Goal: Task Accomplishment & Management: Manage account settings

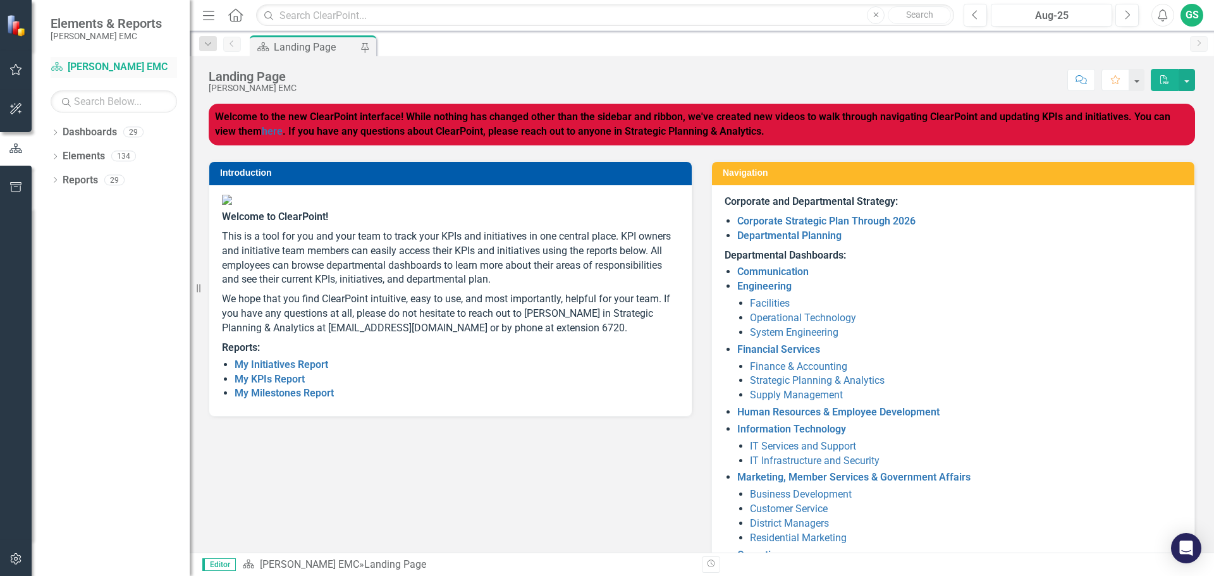
click at [93, 62] on link "Dashboard [PERSON_NAME] EMC" at bounding box center [114, 67] width 126 height 15
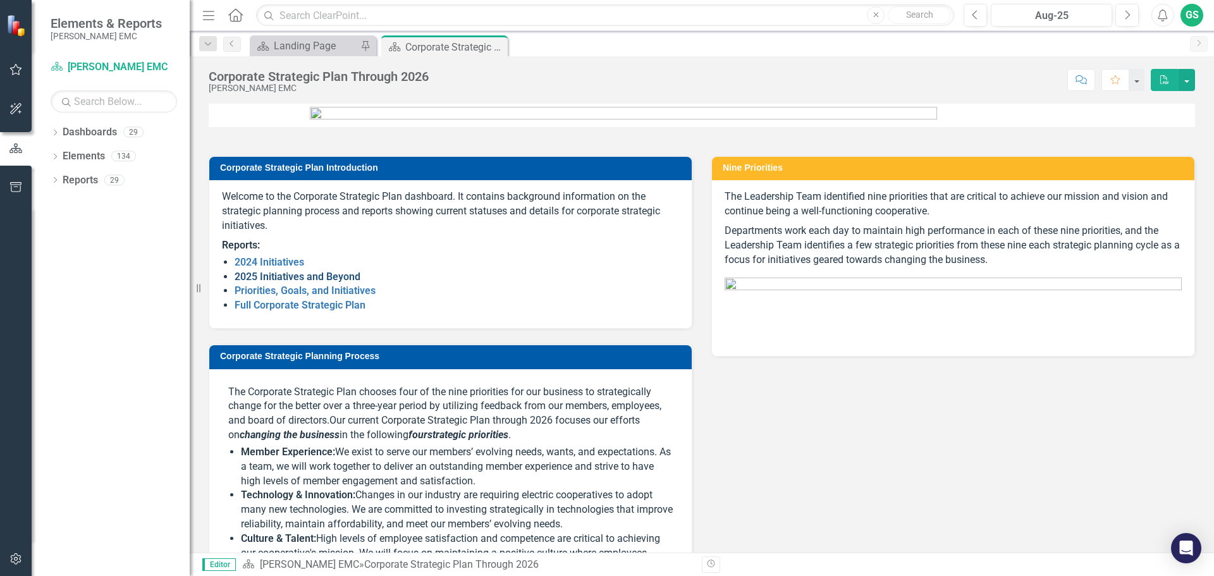
click at [320, 283] on link "2025 Initiatives and Beyond" at bounding box center [298, 277] width 126 height 12
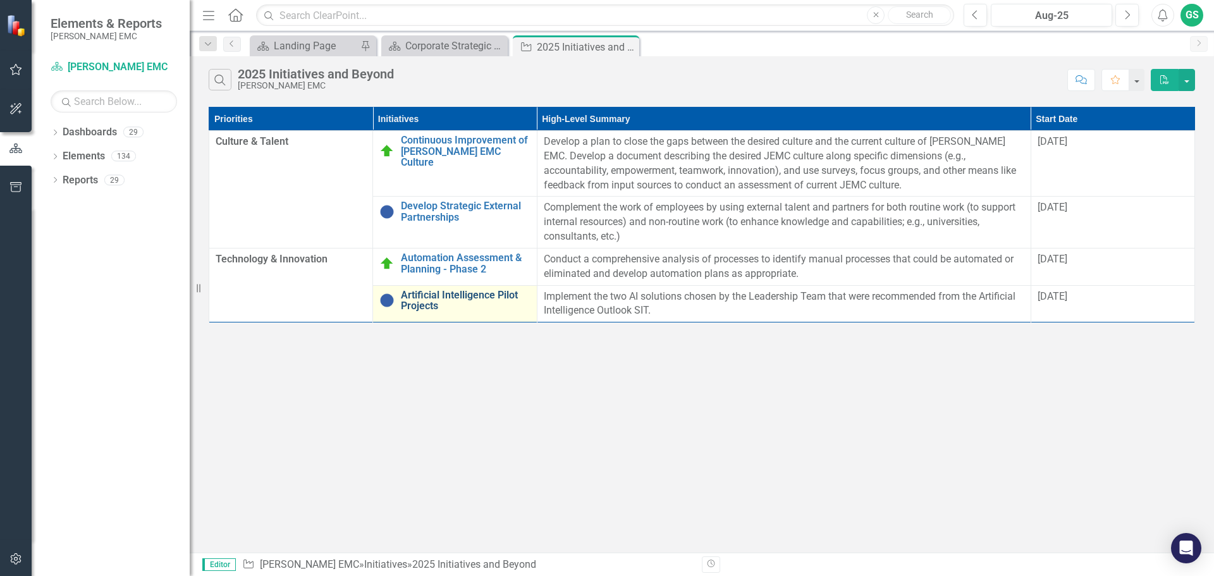
click at [464, 294] on link "Artificial Intelligence Pilot Projects" at bounding box center [465, 301] width 129 height 22
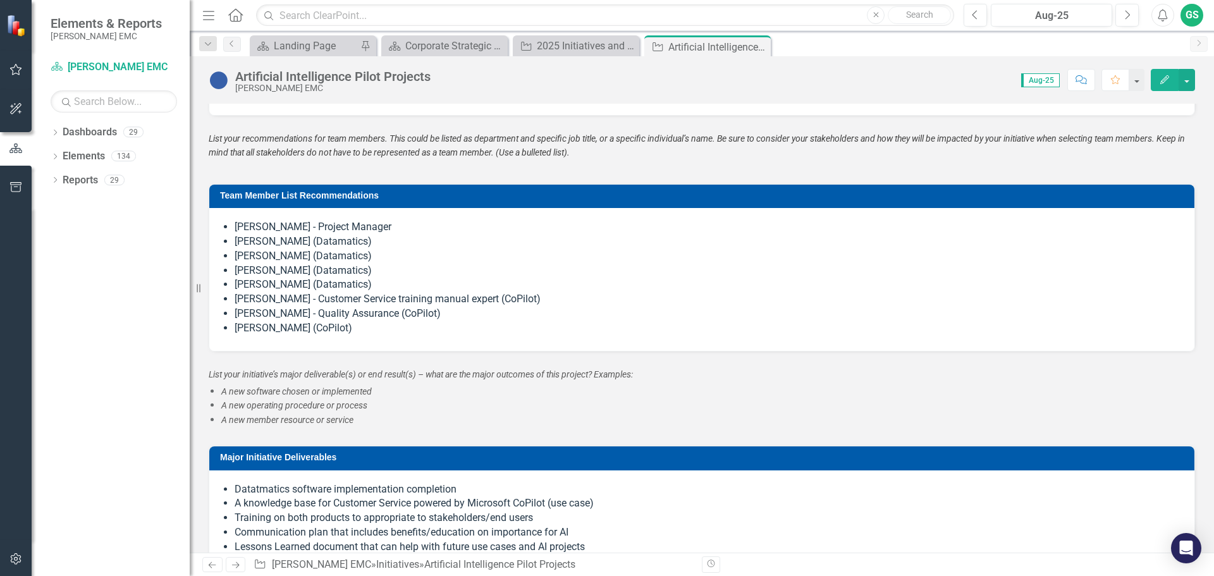
scroll to position [1328, 0]
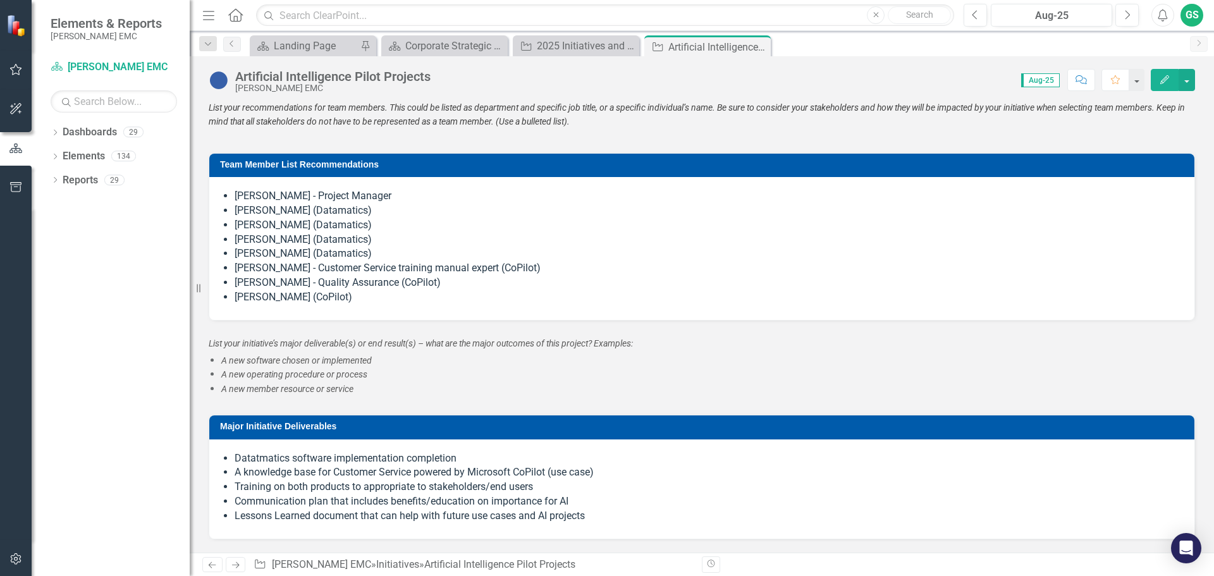
click at [357, 230] on li "[PERSON_NAME] (Datamatics)" at bounding box center [708, 225] width 947 height 15
click at [362, 244] on li "[PERSON_NAME] (Datamatics)" at bounding box center [708, 240] width 947 height 15
click at [362, 249] on li "[PERSON_NAME] (Datamatics)" at bounding box center [708, 254] width 947 height 15
click at [361, 291] on li "[PERSON_NAME] (CoPilot)" at bounding box center [708, 297] width 947 height 15
click at [337, 299] on li "[PERSON_NAME] (CoPilot)" at bounding box center [708, 297] width 947 height 15
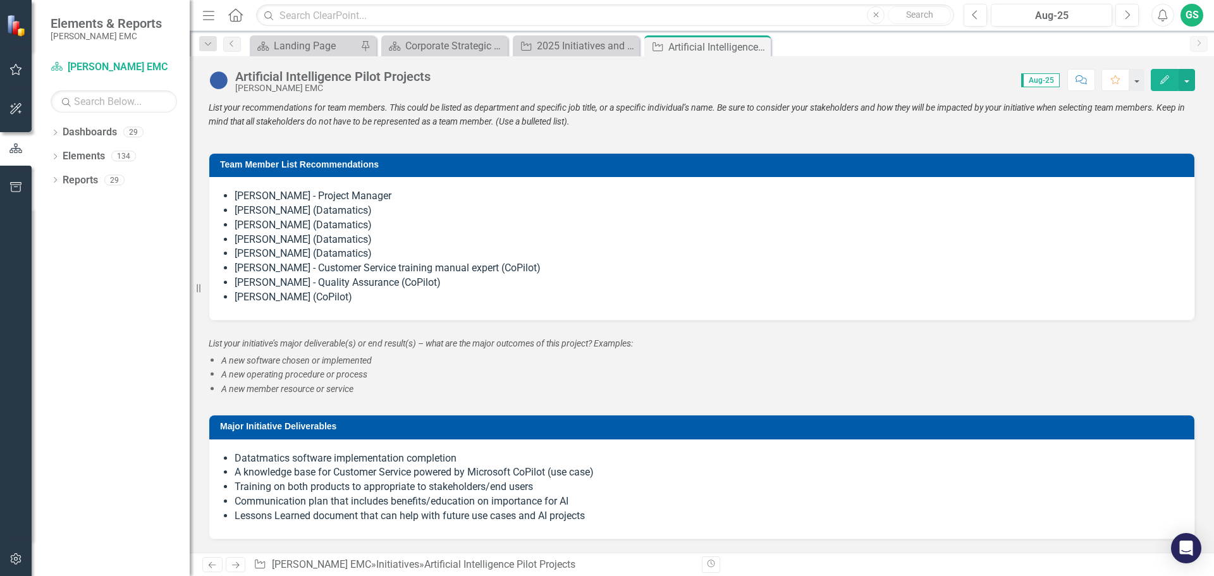
drag, startPoint x: 284, startPoint y: 295, endPoint x: 262, endPoint y: 263, distance: 38.8
click at [263, 267] on ul "[PERSON_NAME] - Project Manager [PERSON_NAME] (Datamatics) [PERSON_NAME] (Datam…" at bounding box center [708, 247] width 947 height 116
drag, startPoint x: 238, startPoint y: 192, endPoint x: 243, endPoint y: 209, distance: 18.6
click at [243, 209] on ul "[PERSON_NAME] - Project Manager [PERSON_NAME] (Datamatics) [PERSON_NAME] (Datam…" at bounding box center [708, 247] width 947 height 116
click at [248, 209] on li "[PERSON_NAME] (Datamatics)" at bounding box center [708, 211] width 947 height 15
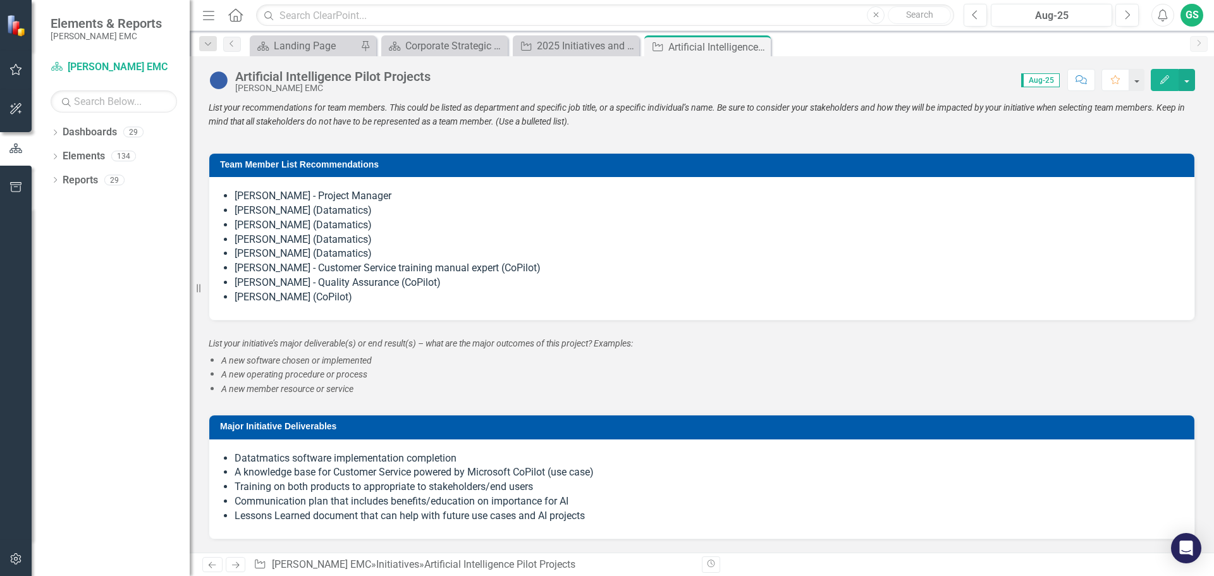
click at [254, 224] on li "[PERSON_NAME] (Datamatics)" at bounding box center [708, 225] width 947 height 15
click at [254, 234] on li "[PERSON_NAME] (Datamatics)" at bounding box center [708, 240] width 947 height 15
click at [258, 254] on li "[PERSON_NAME] (Datamatics)" at bounding box center [708, 254] width 947 height 15
click at [260, 265] on li "[PERSON_NAME] - Customer Service training manual expert (CoPilot)" at bounding box center [708, 268] width 947 height 15
click at [258, 283] on li "[PERSON_NAME] - Quality Assurance (CoPilot)" at bounding box center [708, 283] width 947 height 15
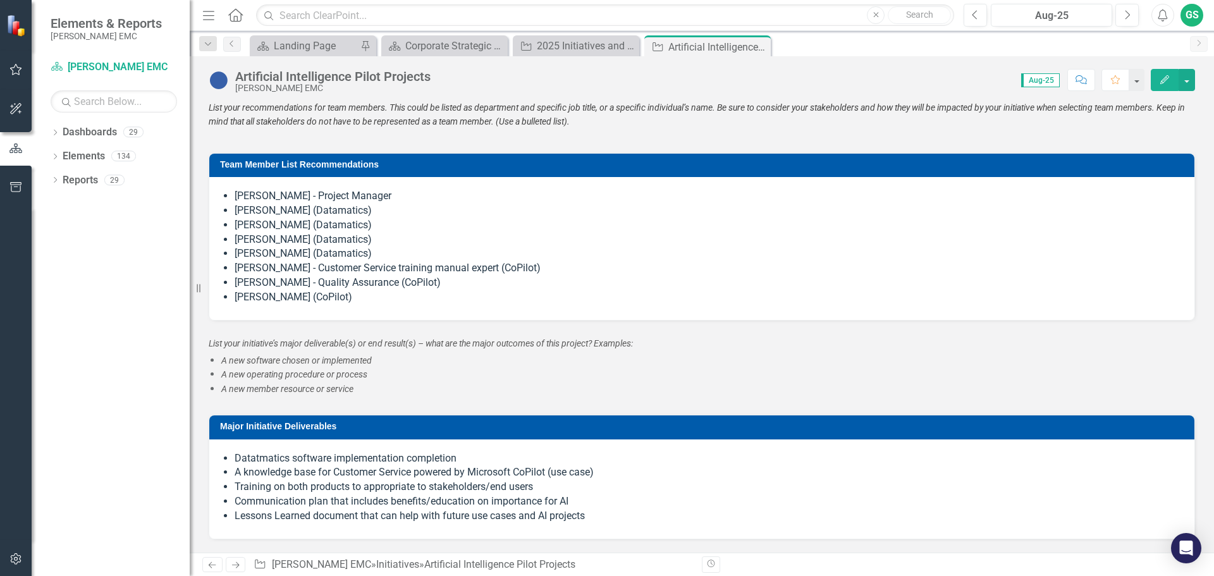
click at [259, 293] on li "[PERSON_NAME] (CoPilot)" at bounding box center [708, 297] width 947 height 15
drag, startPoint x: 343, startPoint y: 296, endPoint x: 278, endPoint y: 244, distance: 83.3
click at [278, 244] on ul "[PERSON_NAME] - Project Manager [PERSON_NAME] (Datamatics) [PERSON_NAME] (Datam…" at bounding box center [708, 247] width 947 height 116
drag, startPoint x: 328, startPoint y: 299, endPoint x: 234, endPoint y: 231, distance: 115.9
click at [241, 243] on ul "[PERSON_NAME] - Project Manager [PERSON_NAME] (Datamatics) [PERSON_NAME] (Datam…" at bounding box center [708, 247] width 947 height 116
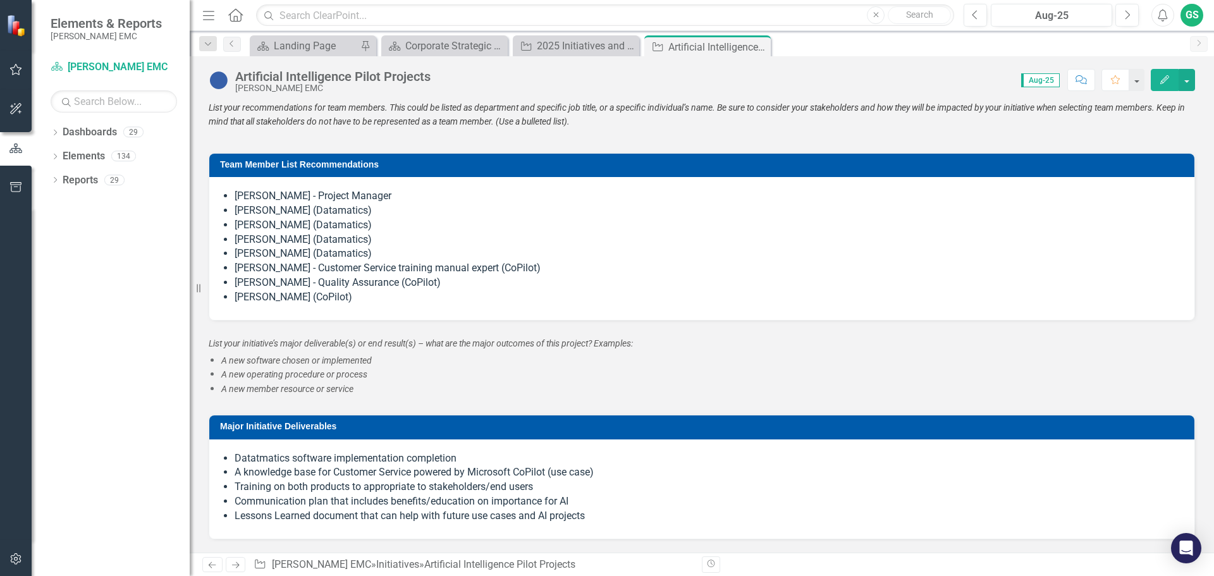
click at [232, 202] on span "[PERSON_NAME] - Project Manager [PERSON_NAME] (Datamatics) [PERSON_NAME] (Datam…" at bounding box center [702, 248] width 960 height 118
click at [235, 197] on li "[PERSON_NAME] - Project Manager" at bounding box center [708, 196] width 947 height 15
drag, startPoint x: 237, startPoint y: 190, endPoint x: 298, endPoint y: 252, distance: 87.2
click at [297, 252] on ul "[PERSON_NAME] - Project Manager [PERSON_NAME] (Datamatics) [PERSON_NAME] (Datam…" at bounding box center [708, 247] width 947 height 116
click at [1187, 82] on button "button" at bounding box center [1187, 80] width 16 height 22
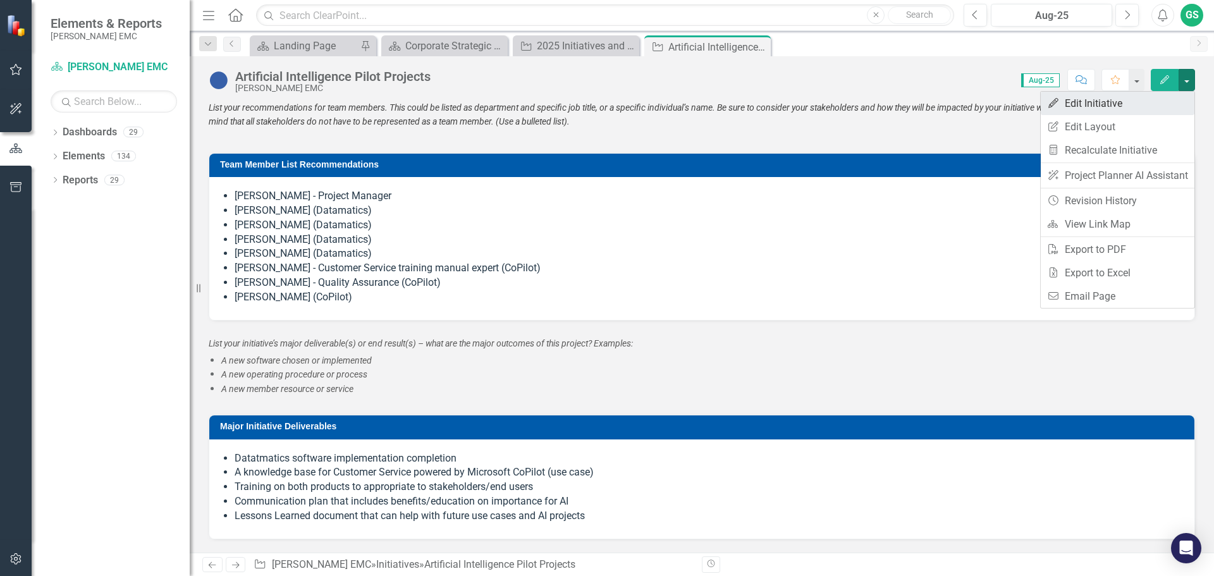
click at [1124, 99] on link "Edit Edit Initiative" at bounding box center [1118, 103] width 154 height 23
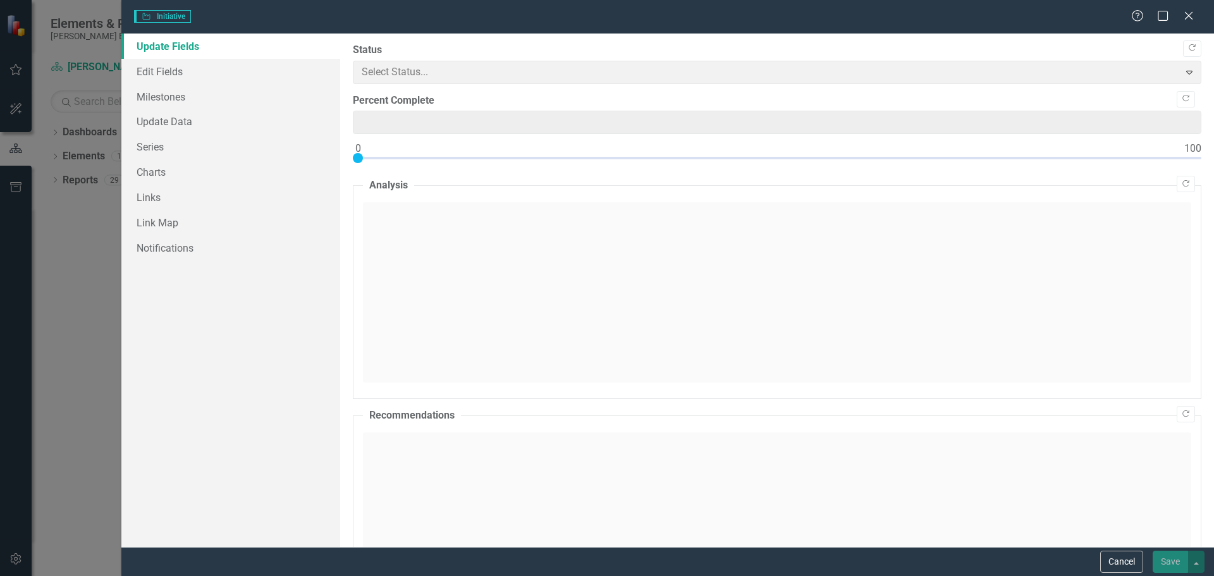
type input "0"
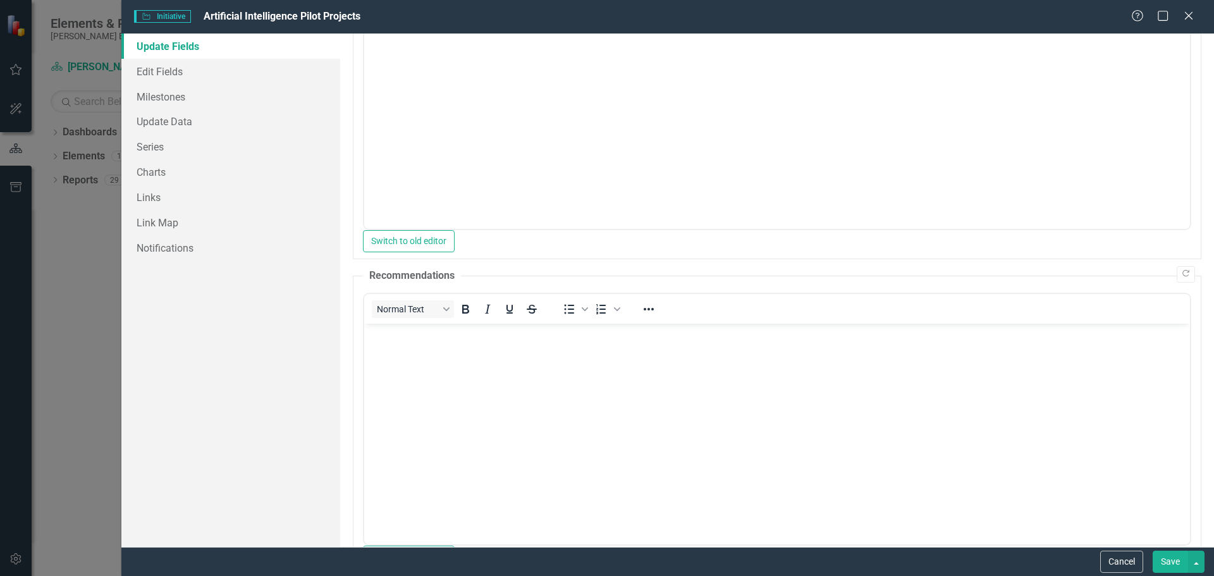
scroll to position [0, 0]
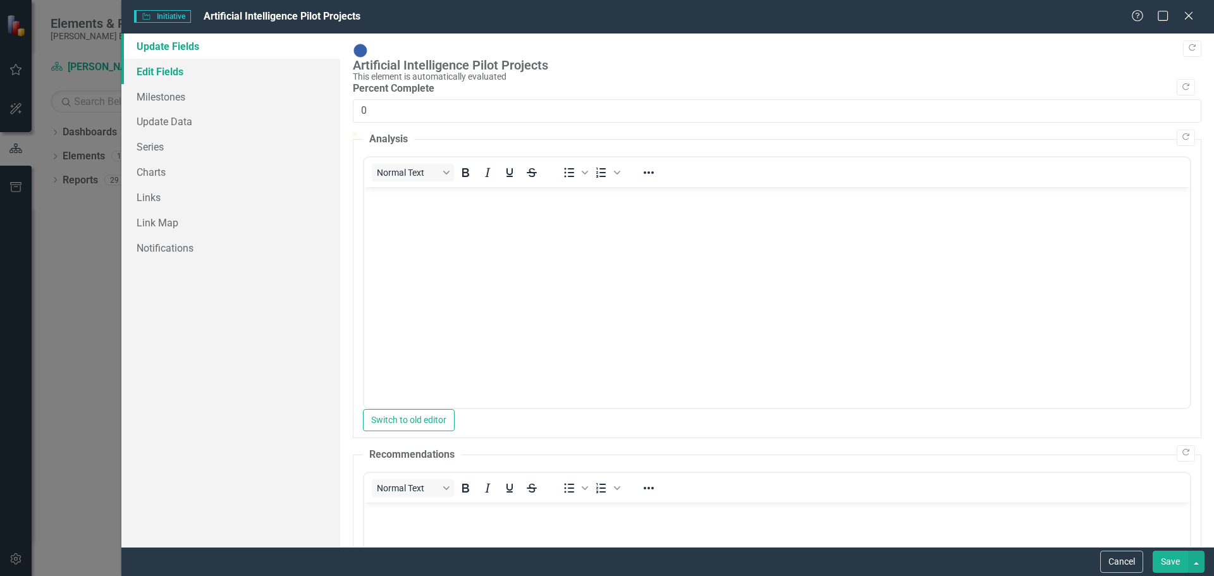
click at [175, 74] on link "Edit Fields" at bounding box center [230, 71] width 219 height 25
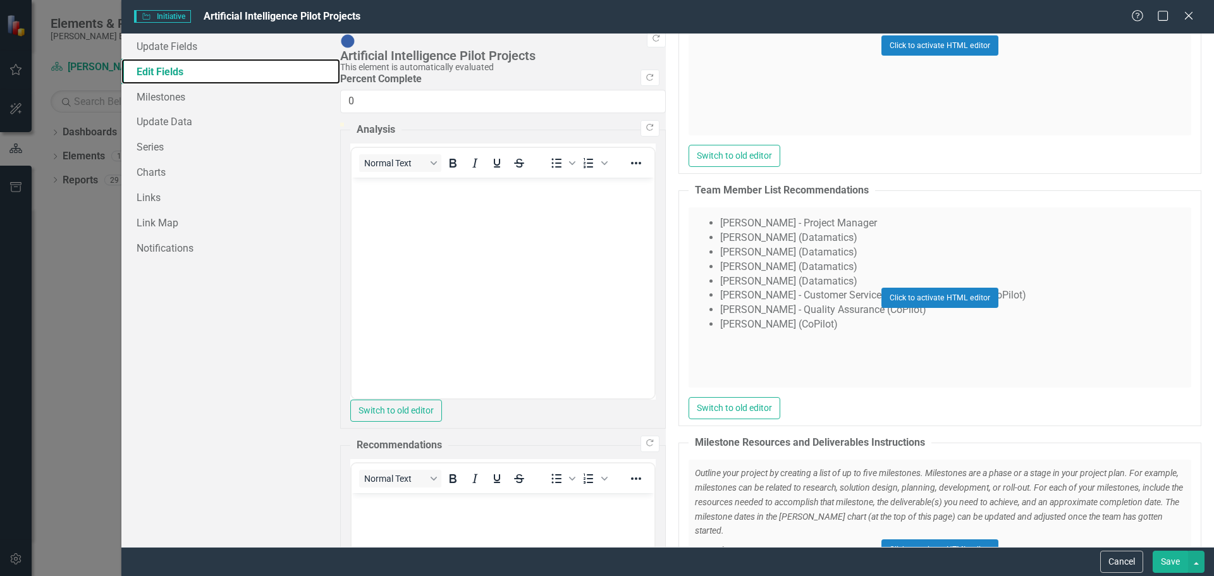
scroll to position [1138, 0]
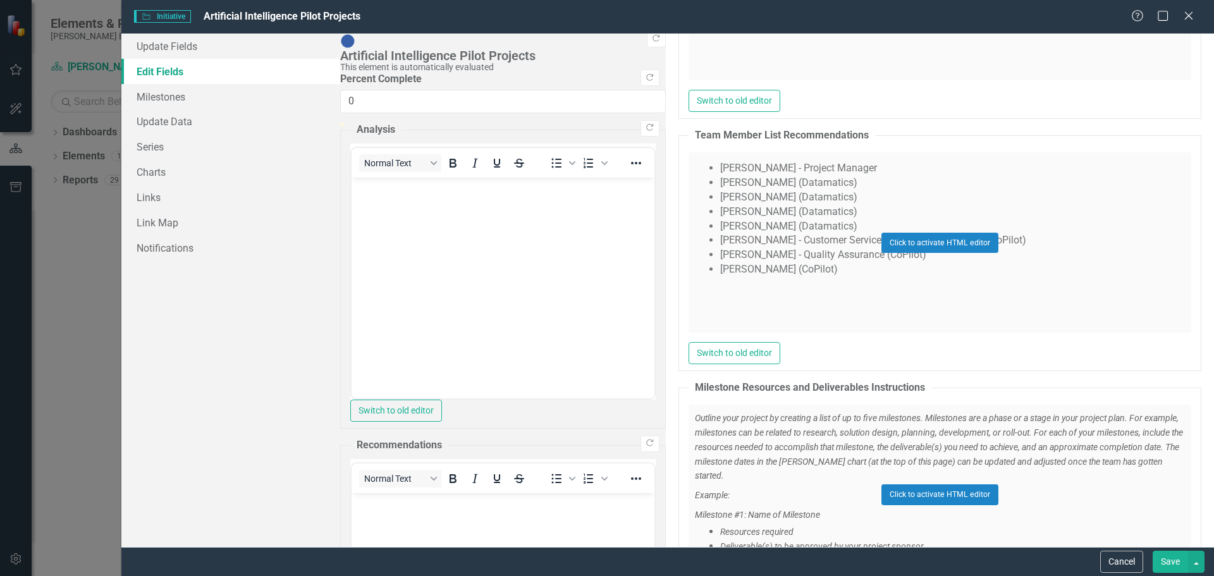
drag, startPoint x: 495, startPoint y: 214, endPoint x: 419, endPoint y: 164, distance: 91.4
click at [689, 164] on div "Click to activate HTML editor" at bounding box center [940, 242] width 503 height 180
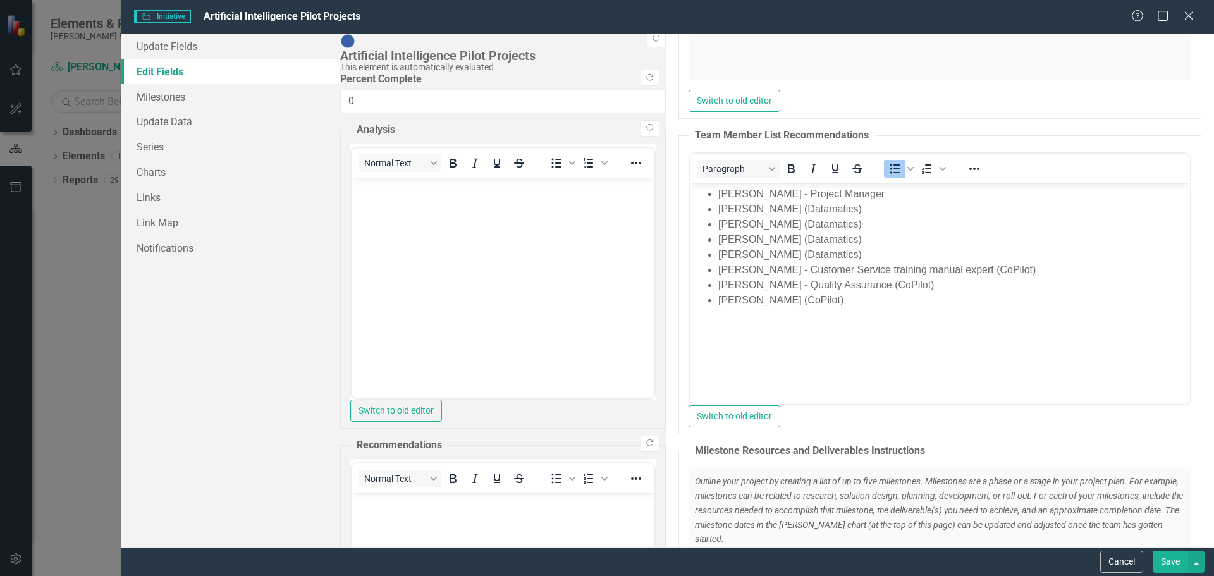
scroll to position [0, 0]
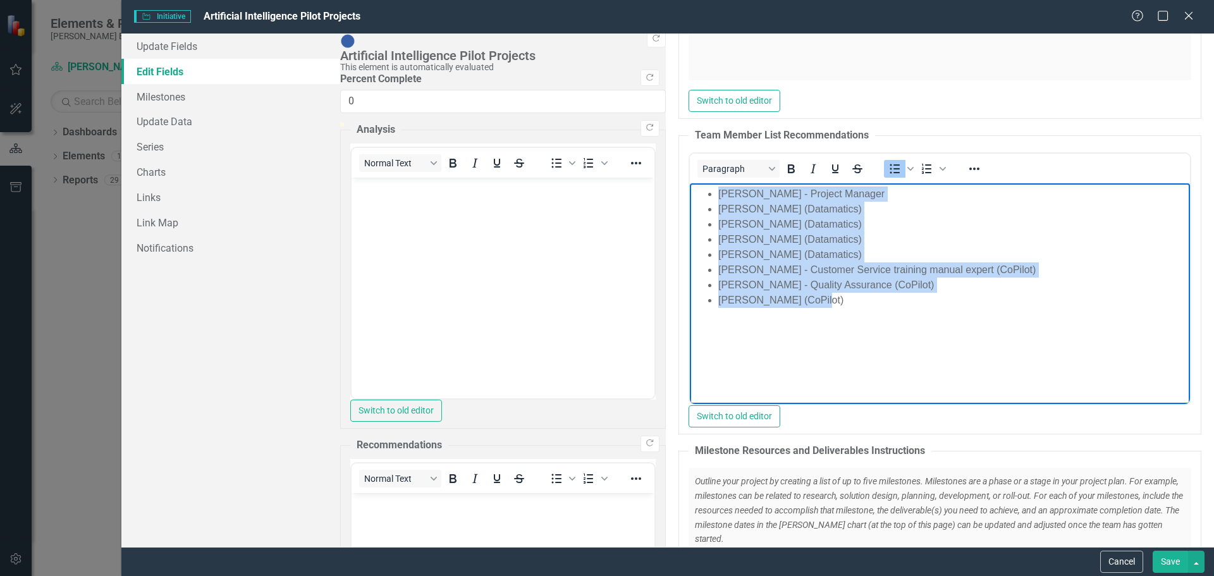
drag, startPoint x: 717, startPoint y: 190, endPoint x: 850, endPoint y: 311, distance: 179.5
click at [850, 311] on body "[PERSON_NAME] - Project Manager [PERSON_NAME] (Datamatics) [PERSON_NAME] (Datam…" at bounding box center [939, 278] width 500 height 190
copy ul "[PERSON_NAME] - Project Manager [PERSON_NAME] (Datamatics) [PERSON_NAME] (Datam…"
click at [948, 237] on li "[PERSON_NAME] (Datamatics)" at bounding box center [952, 239] width 469 height 15
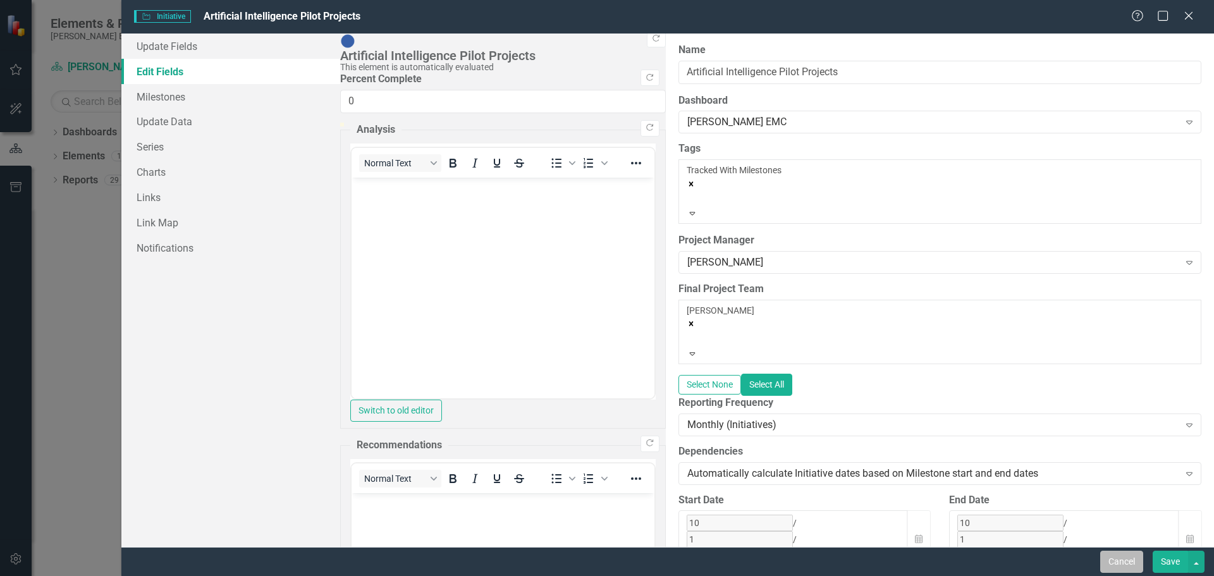
click at [1124, 558] on button "Cancel" at bounding box center [1121, 562] width 43 height 22
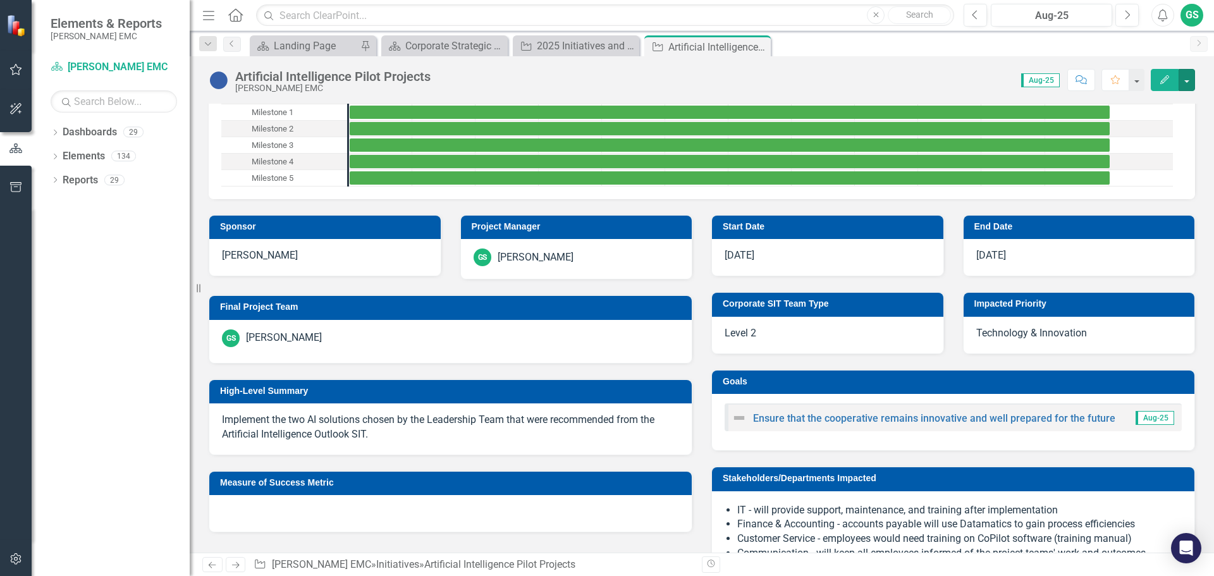
scroll to position [190, 0]
